Goal: Complete application form: Complete application form

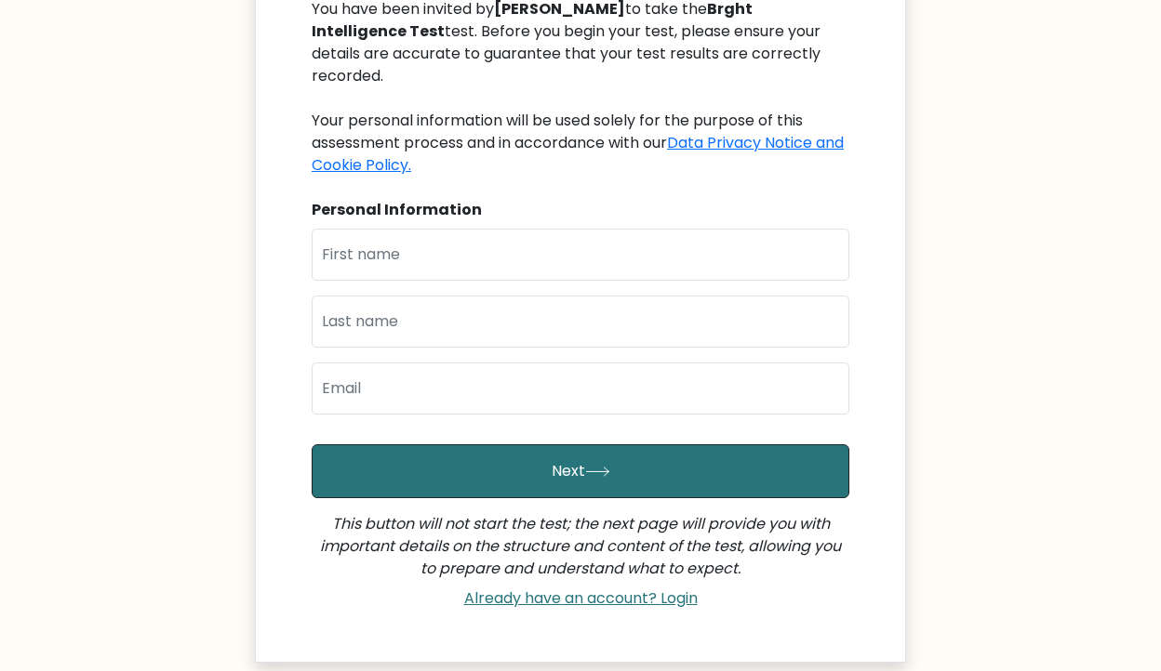
scroll to position [136, 0]
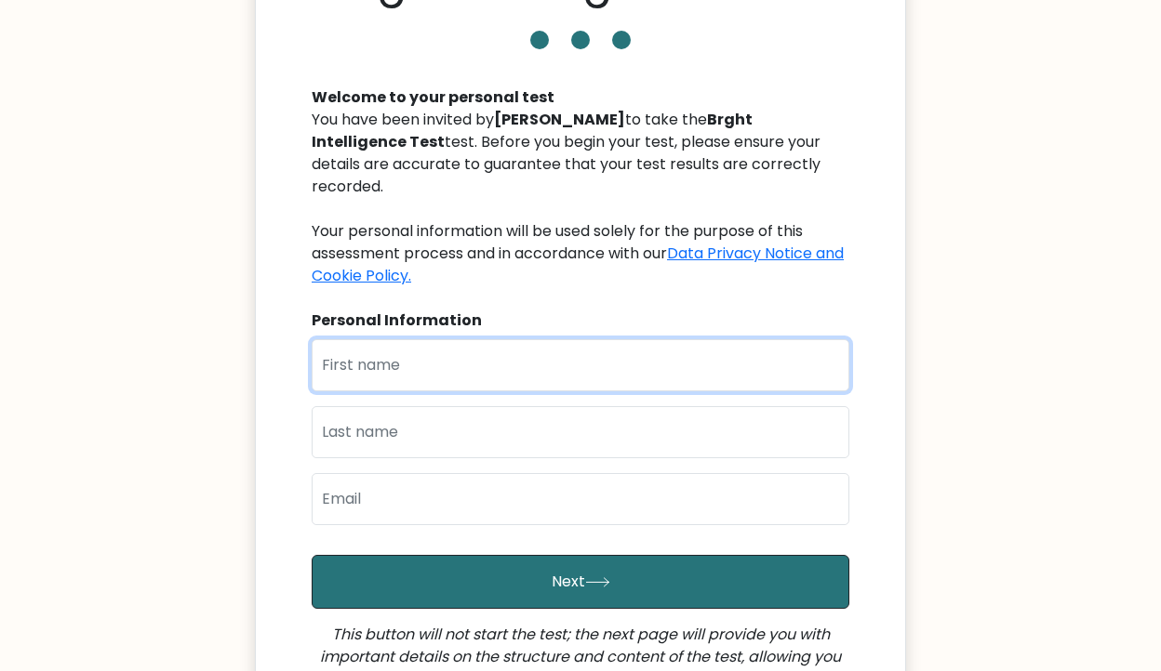
click at [470, 363] on input "text" at bounding box center [581, 365] width 538 height 52
type input "[PERSON_NAME]"
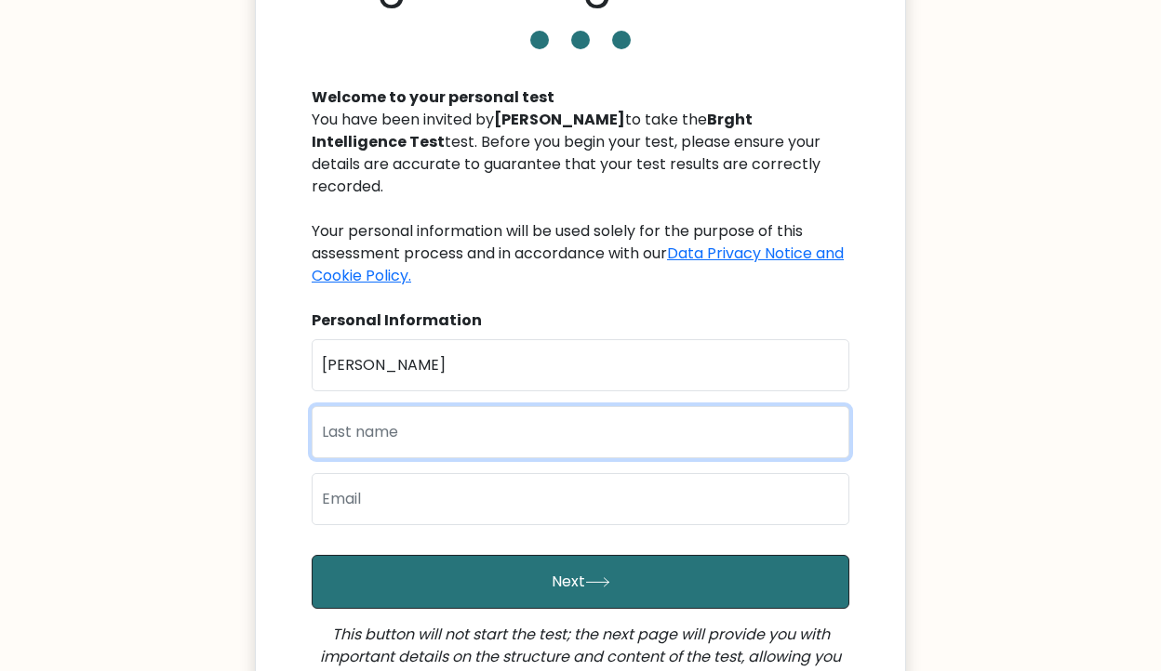
type input "[PERSON_NAME]"
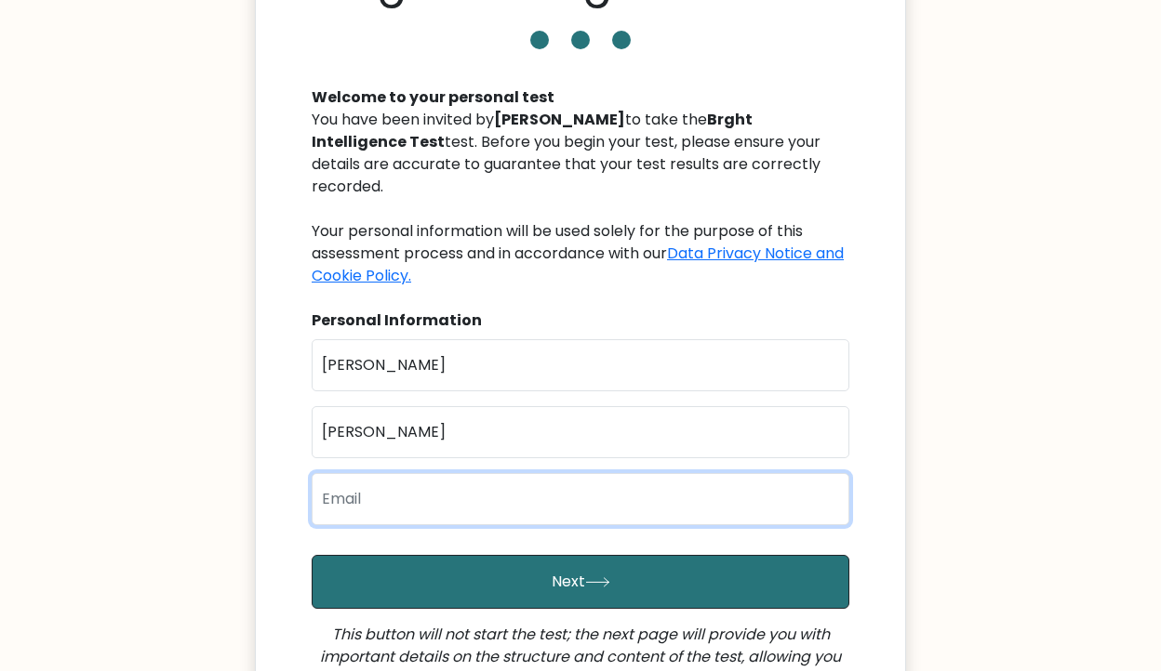
click at [455, 473] on input "email" at bounding box center [581, 499] width 538 height 52
type input "[EMAIL_ADDRESS][DOMAIN_NAME]"
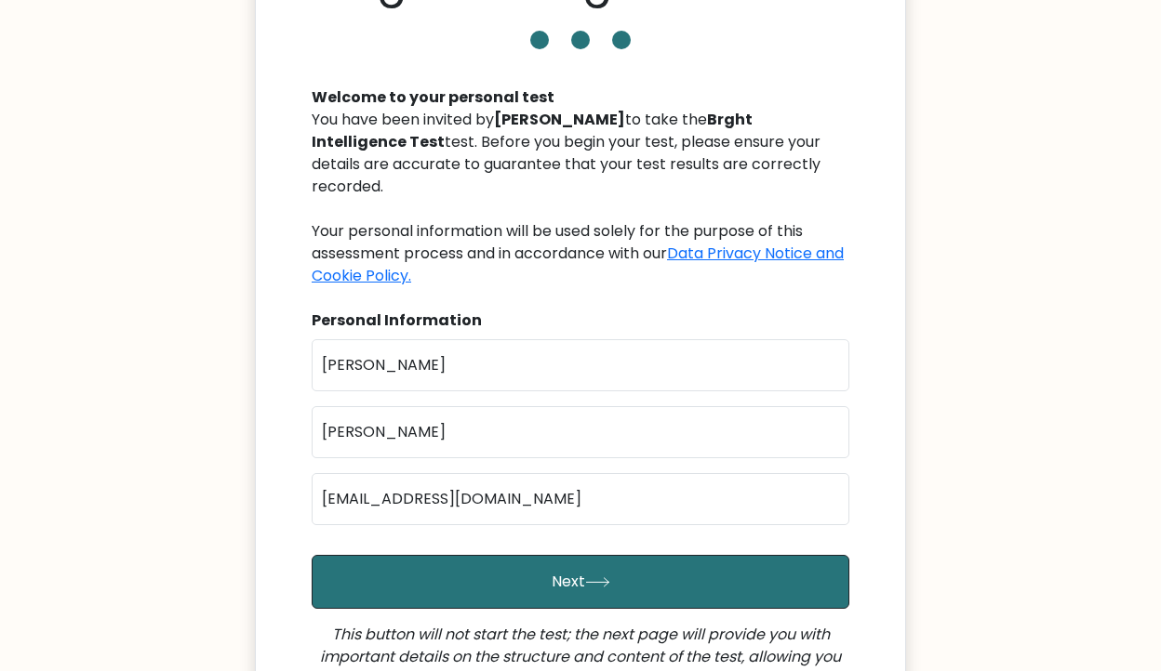
click at [478, 590] on form "First Name [PERSON_NAME] Last Name [PERSON_NAME] Email [EMAIL_ADDRESS][DOMAIN_N…" at bounding box center [581, 533] width 538 height 389
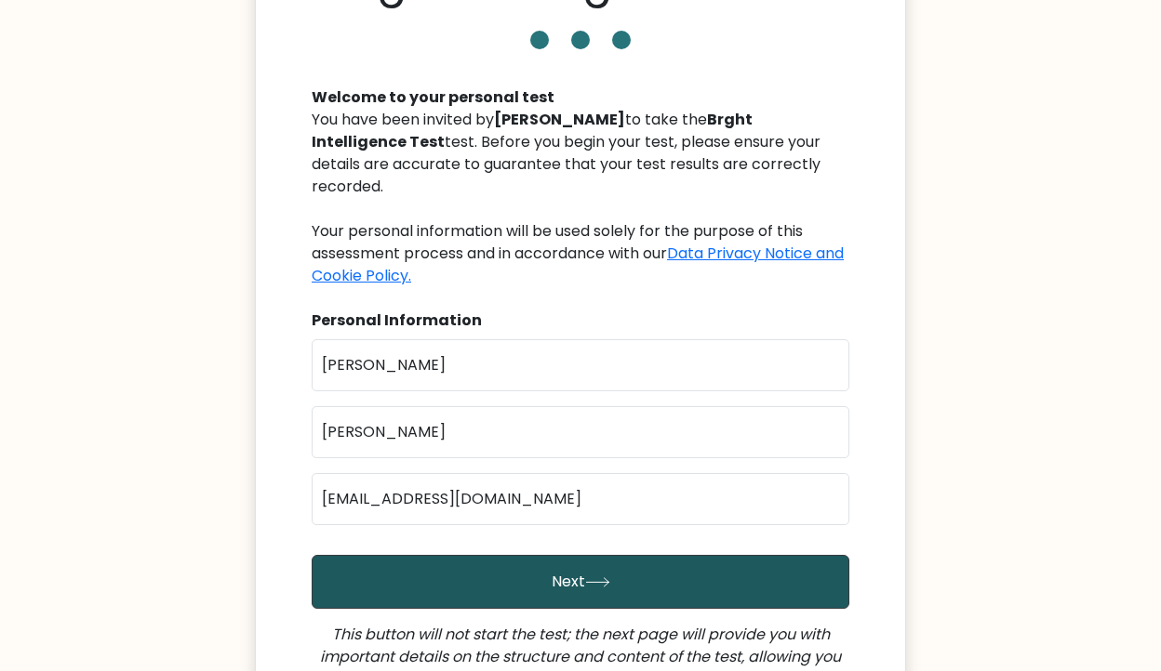
click at [478, 571] on button "Next" at bounding box center [581, 582] width 538 height 54
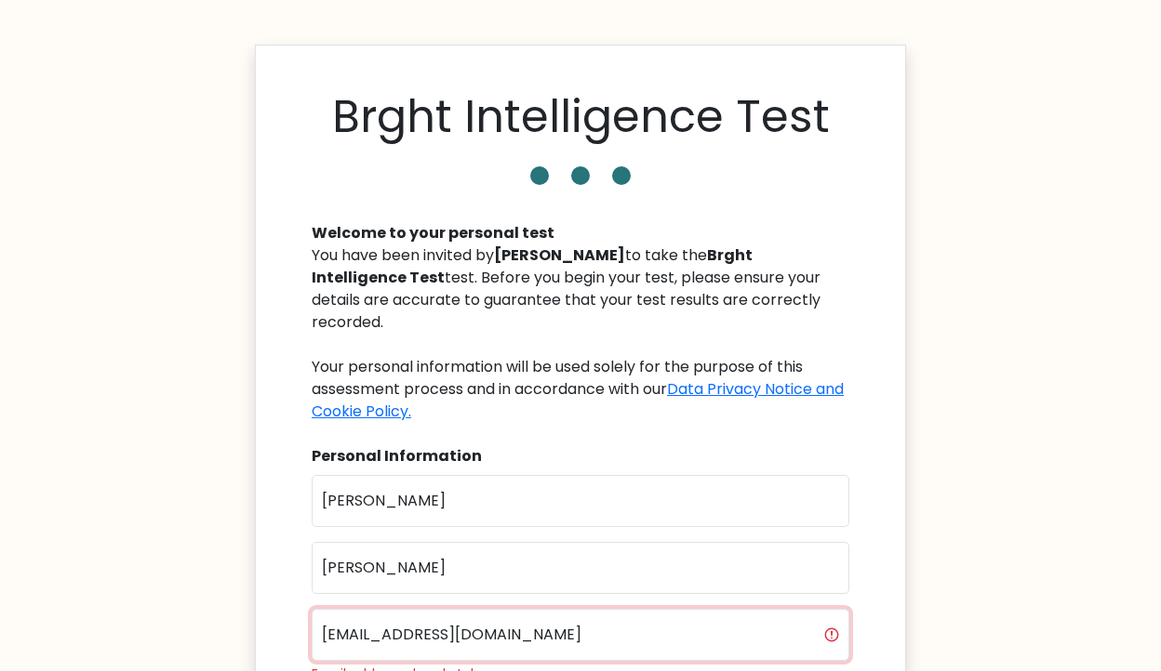
click at [490, 609] on input "azarconjoeychelle6@gmail.com" at bounding box center [581, 635] width 538 height 52
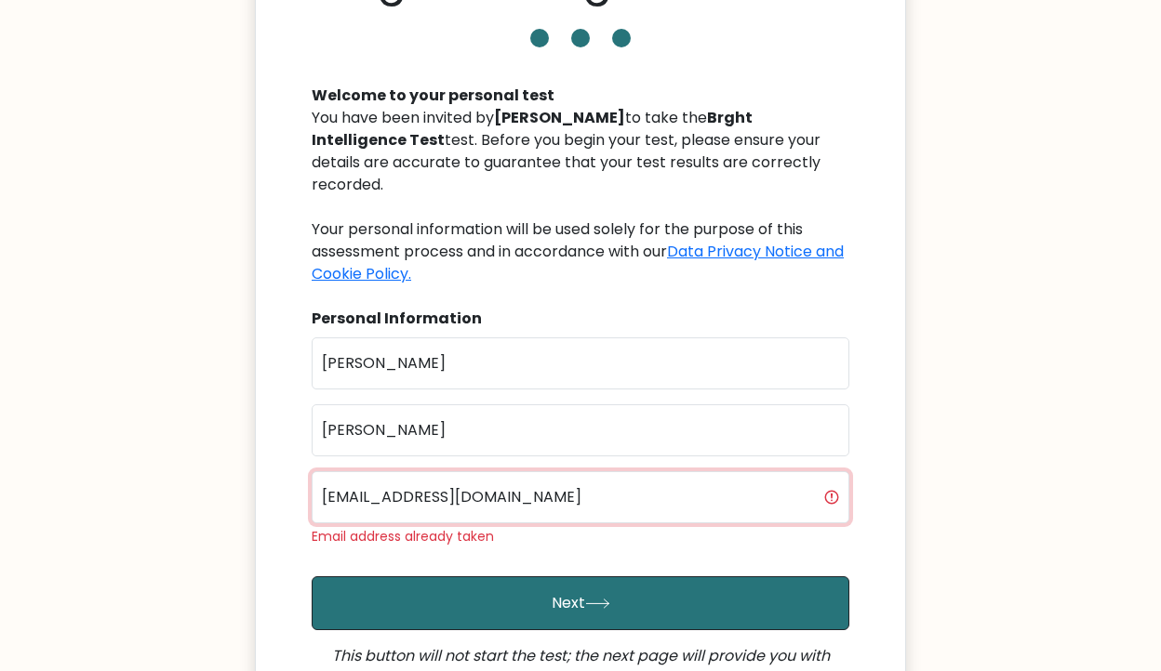
scroll to position [150, 0]
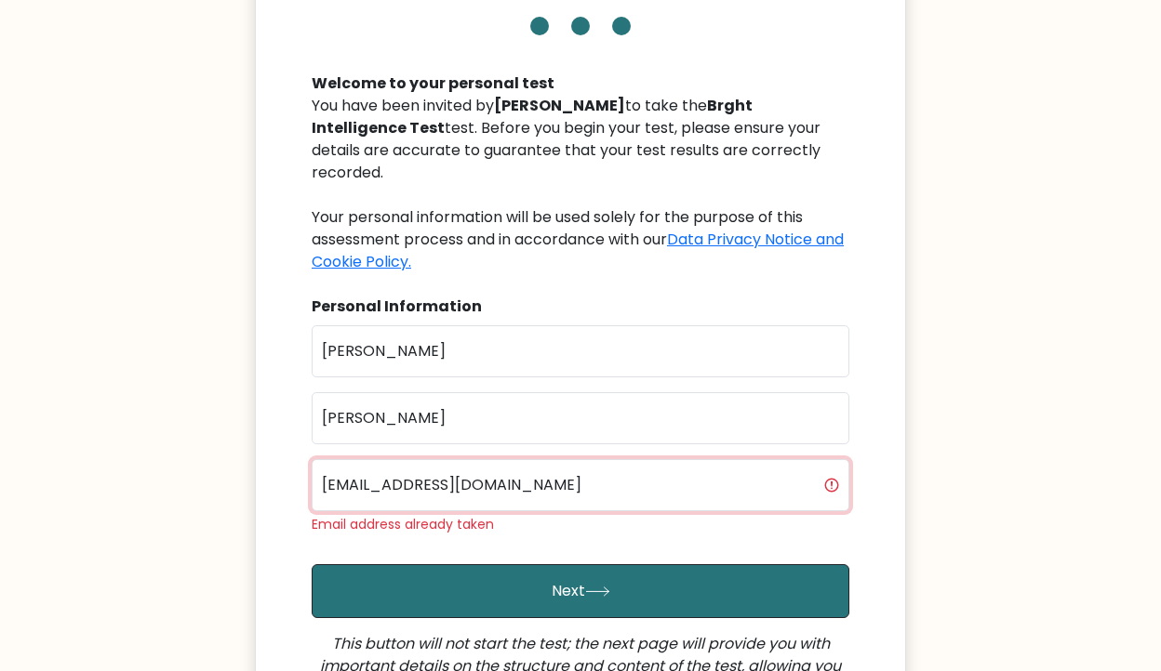
click at [480, 468] on input "azarconjoeychelle6@gmail.com" at bounding box center [581, 485] width 538 height 52
type input "[EMAIL_ADDRESS][DOMAIN_NAME]"
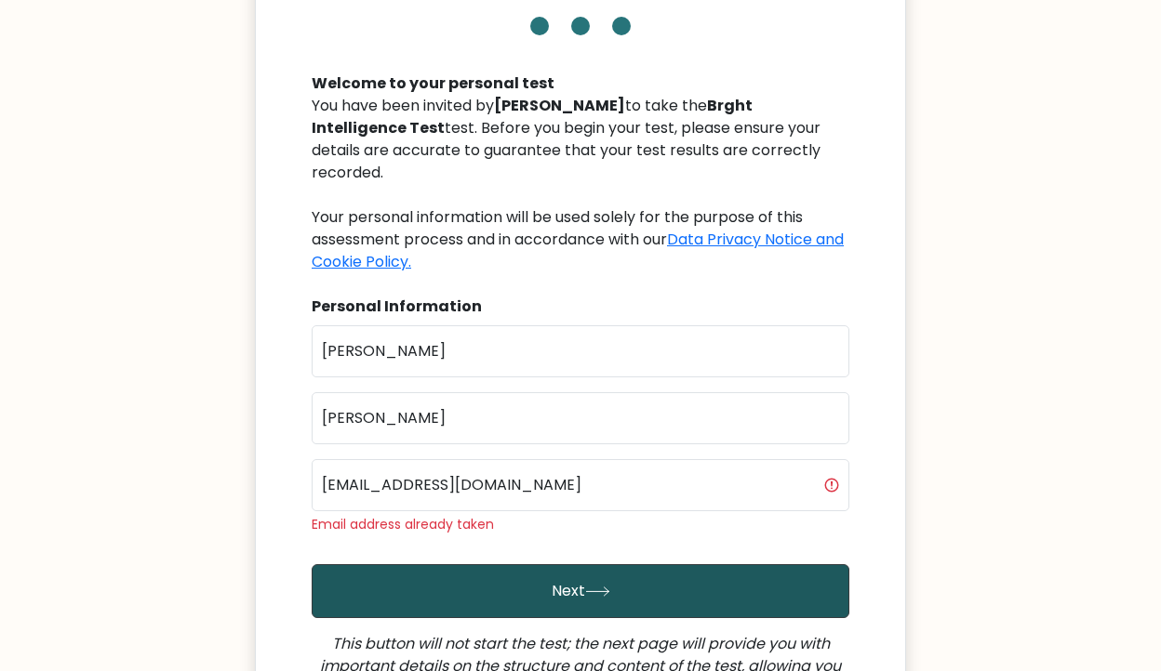
click at [532, 564] on button "Next" at bounding box center [581, 591] width 538 height 54
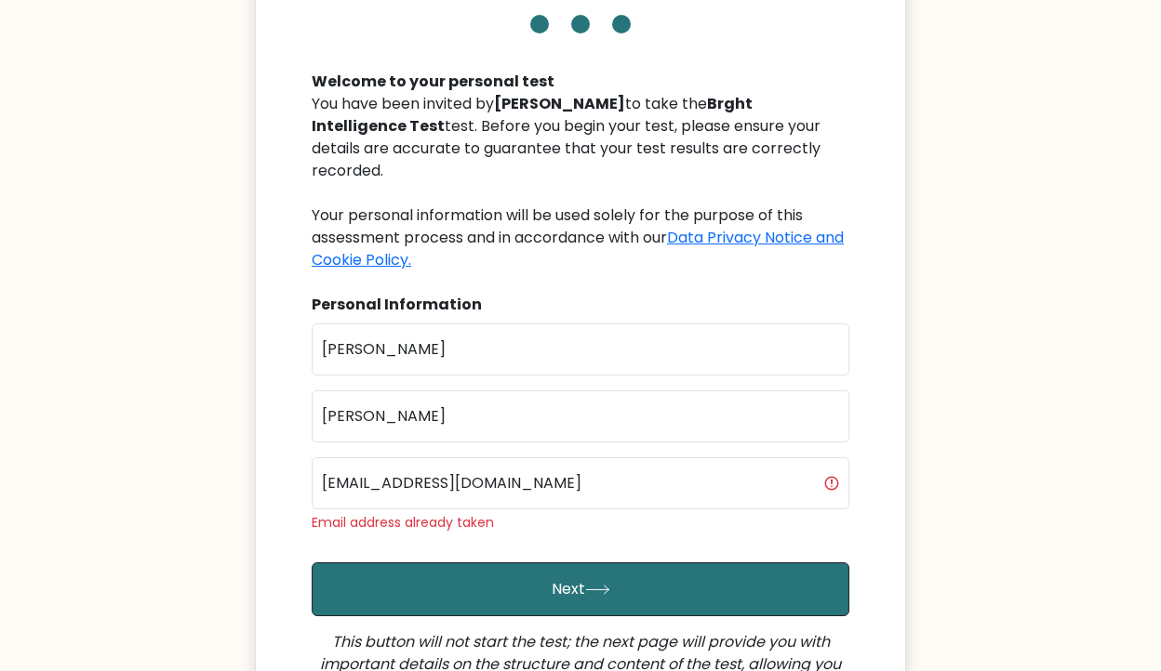
scroll to position [194, 0]
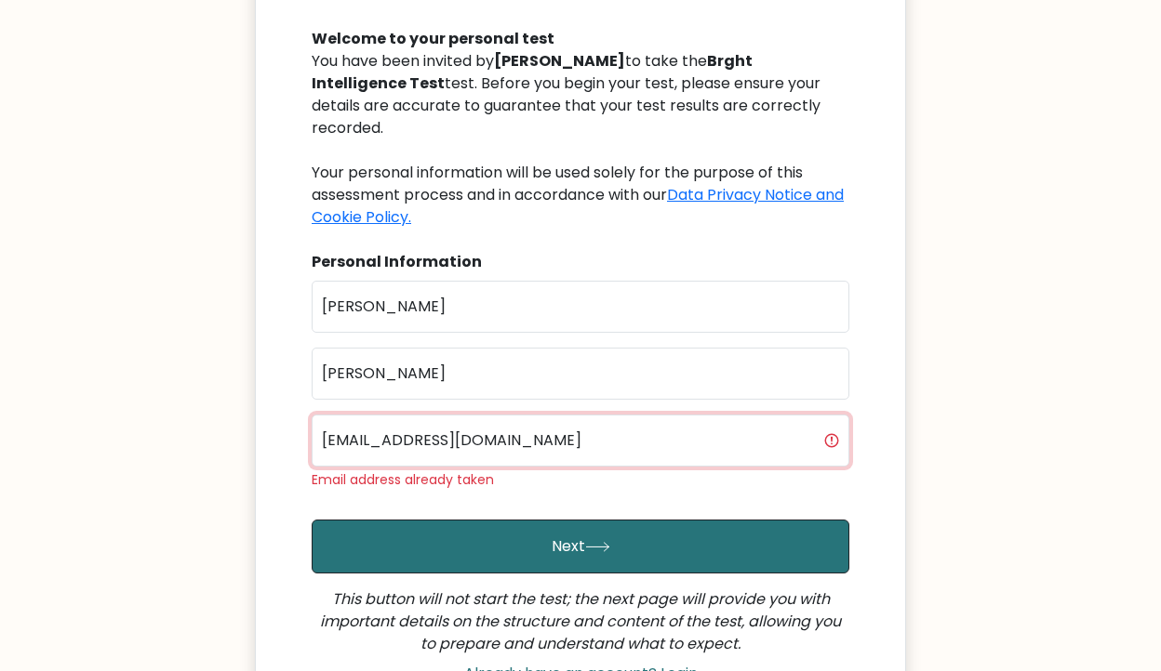
click at [830, 418] on input "[EMAIL_ADDRESS][DOMAIN_NAME]" at bounding box center [581, 441] width 538 height 52
click at [528, 427] on input "[EMAIL_ADDRESS][DOMAIN_NAME]" at bounding box center [581, 441] width 538 height 52
type input "k"
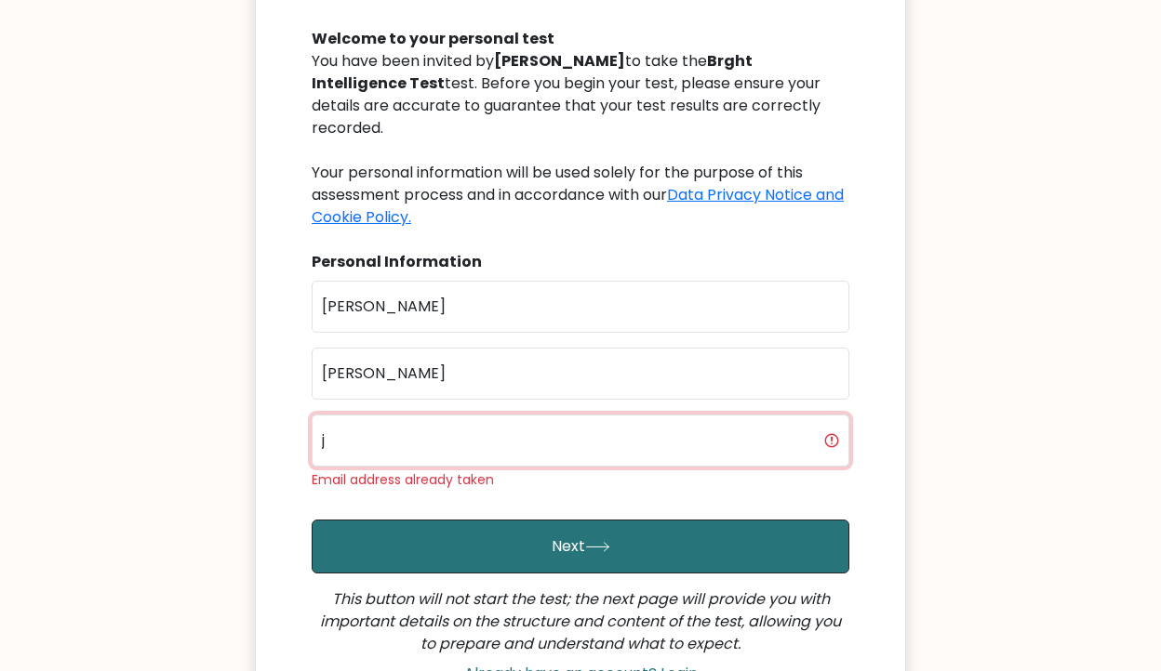
type input "[EMAIL_ADDRESS][DOMAIN_NAME]"
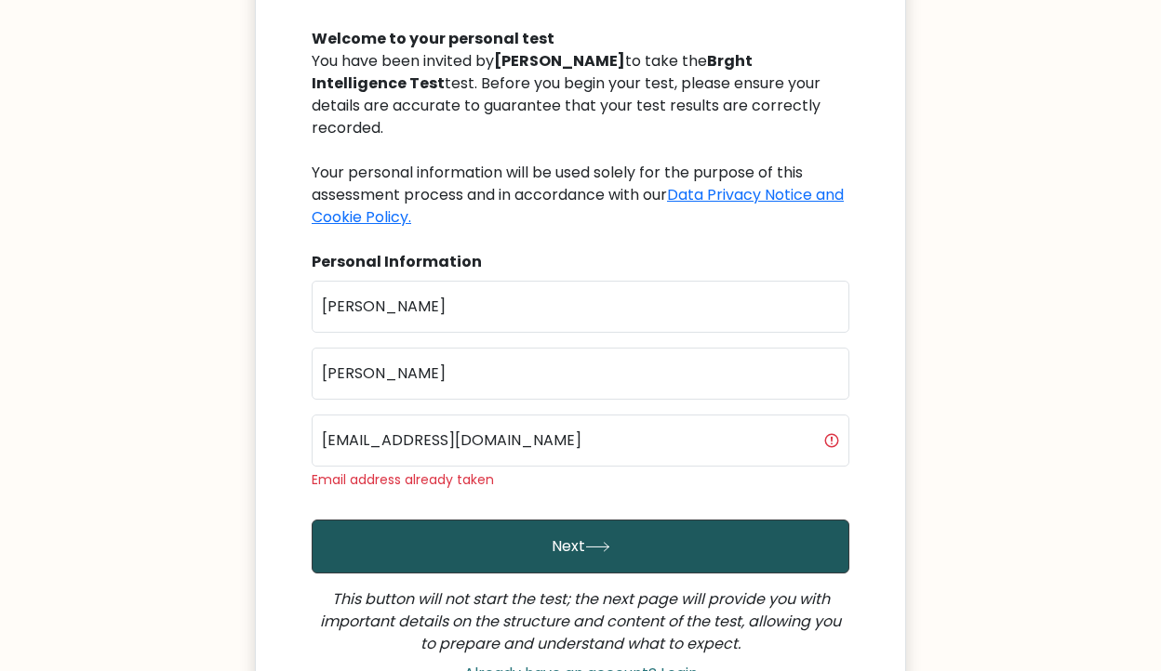
click at [535, 520] on button "Next" at bounding box center [581, 547] width 538 height 54
